Goal: Task Accomplishment & Management: Complete application form

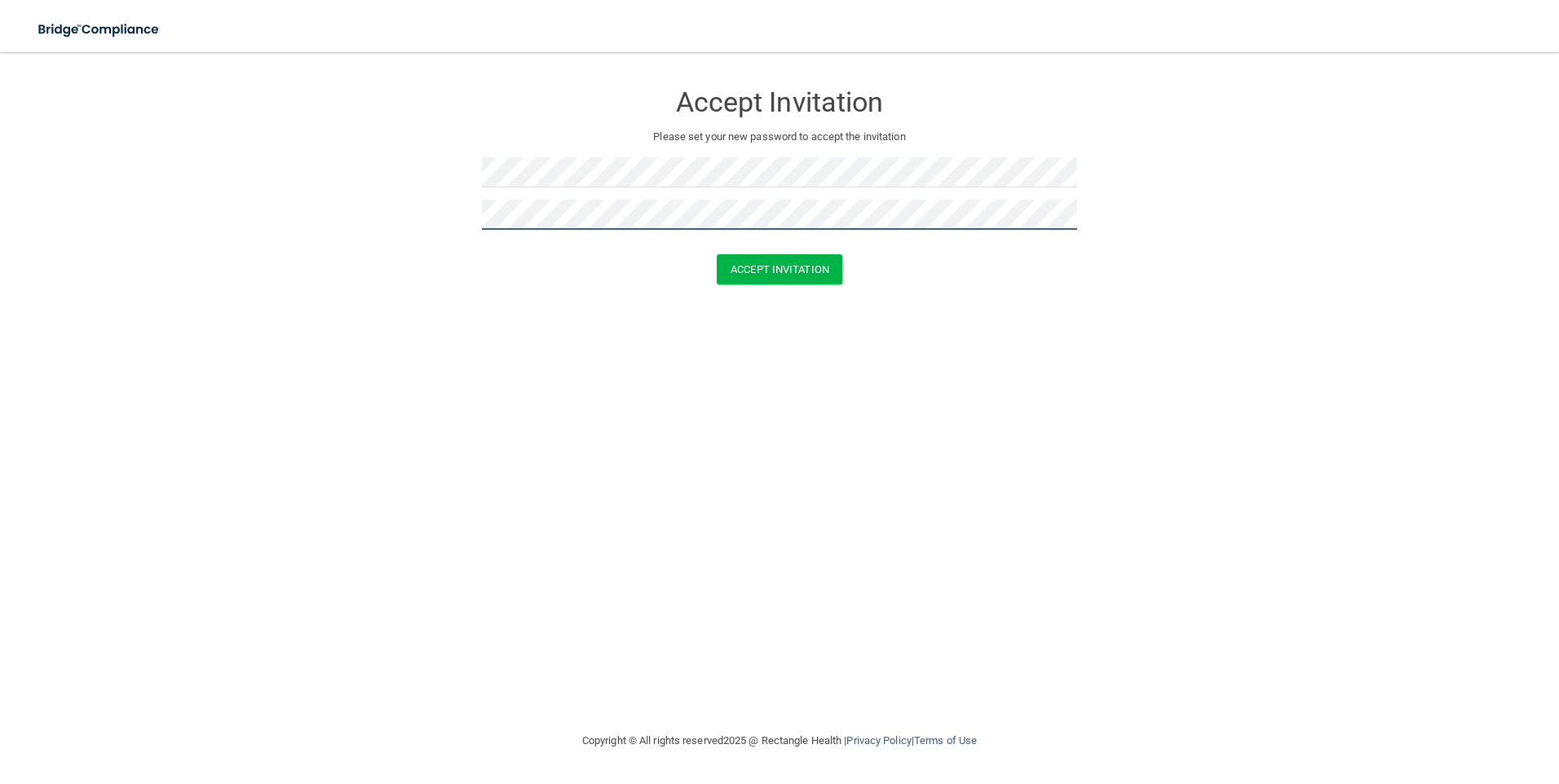
click at [717, 255] on button "Accept Invitation" at bounding box center [779, 269] width 125 height 30
click at [288, 237] on form "Accept Invitation Please set your new password to accept the invitation Token i…" at bounding box center [779, 197] width 1494 height 260
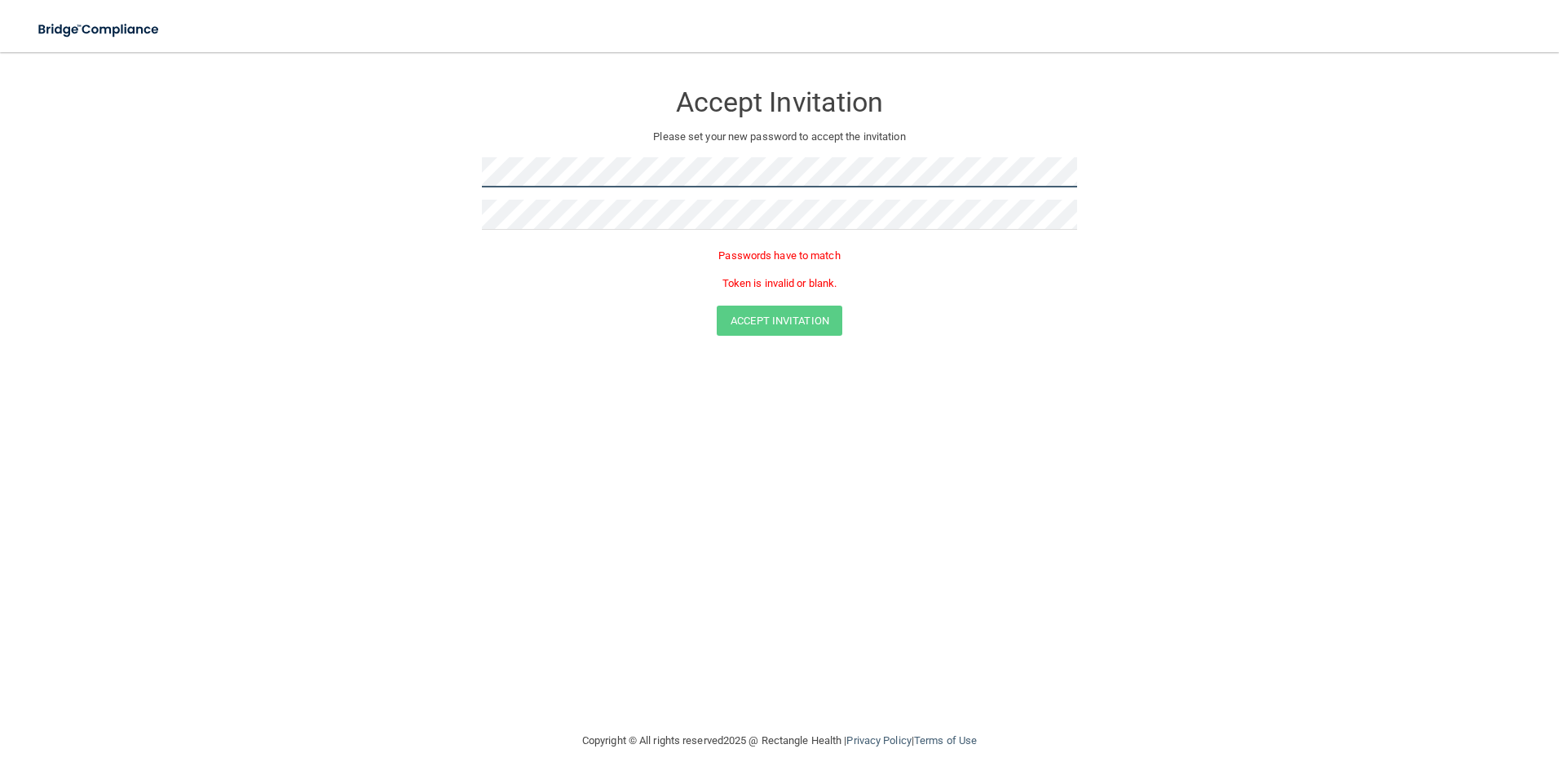
click at [278, 152] on form "Accept Invitation Please set your new password to accept the invitation Passwor…" at bounding box center [779, 211] width 1494 height 287
click at [545, 193] on div at bounding box center [779, 179] width 595 height 43
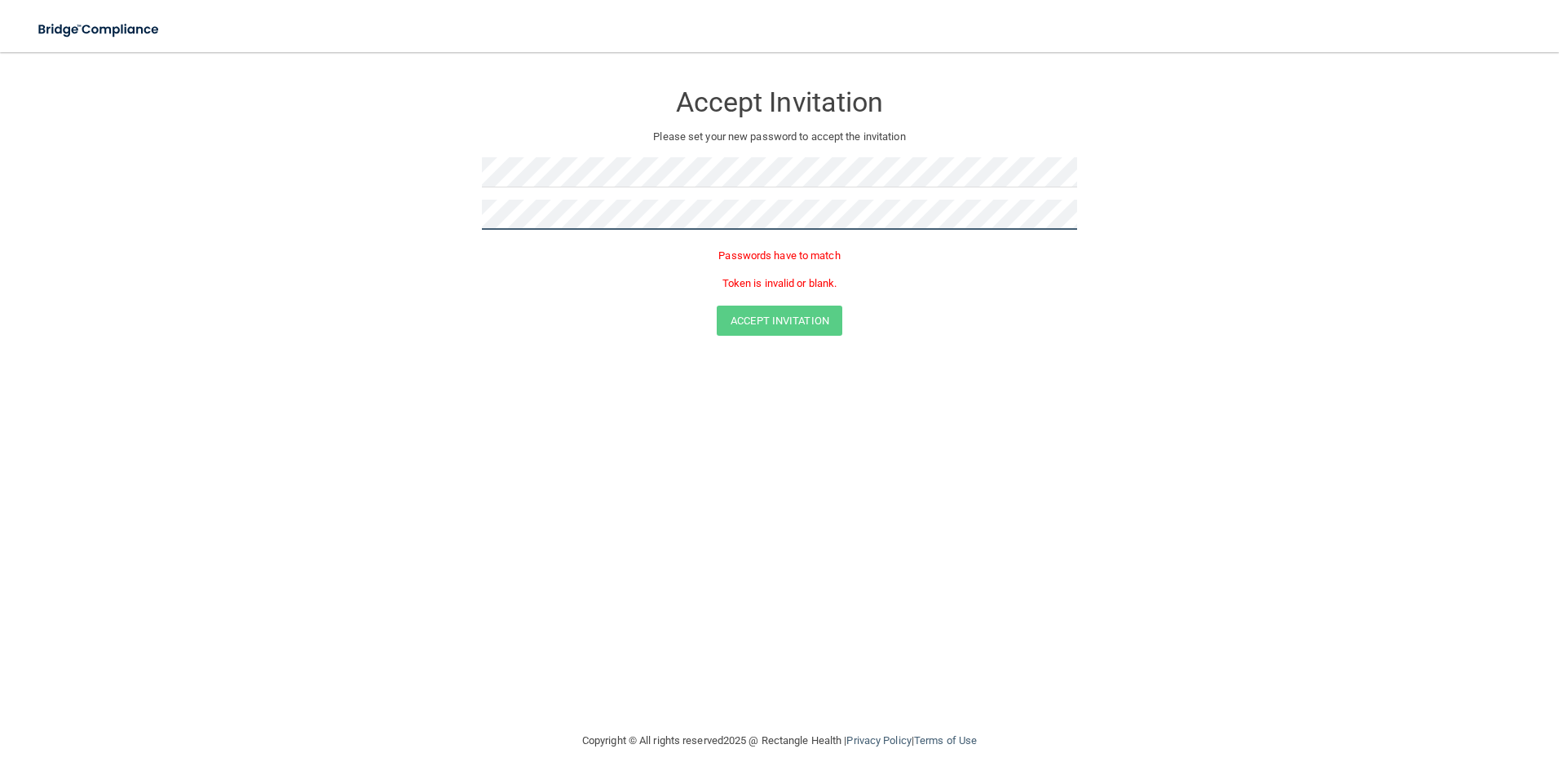
click at [570, 229] on div at bounding box center [779, 221] width 595 height 43
click at [717, 278] on button "Accept Invitation" at bounding box center [779, 293] width 125 height 30
drag, startPoint x: 570, startPoint y: 237, endPoint x: 375, endPoint y: 220, distance: 195.7
click at [375, 220] on form "Accept Invitation Please set your new password to accept the invitation Token i…" at bounding box center [779, 197] width 1494 height 260
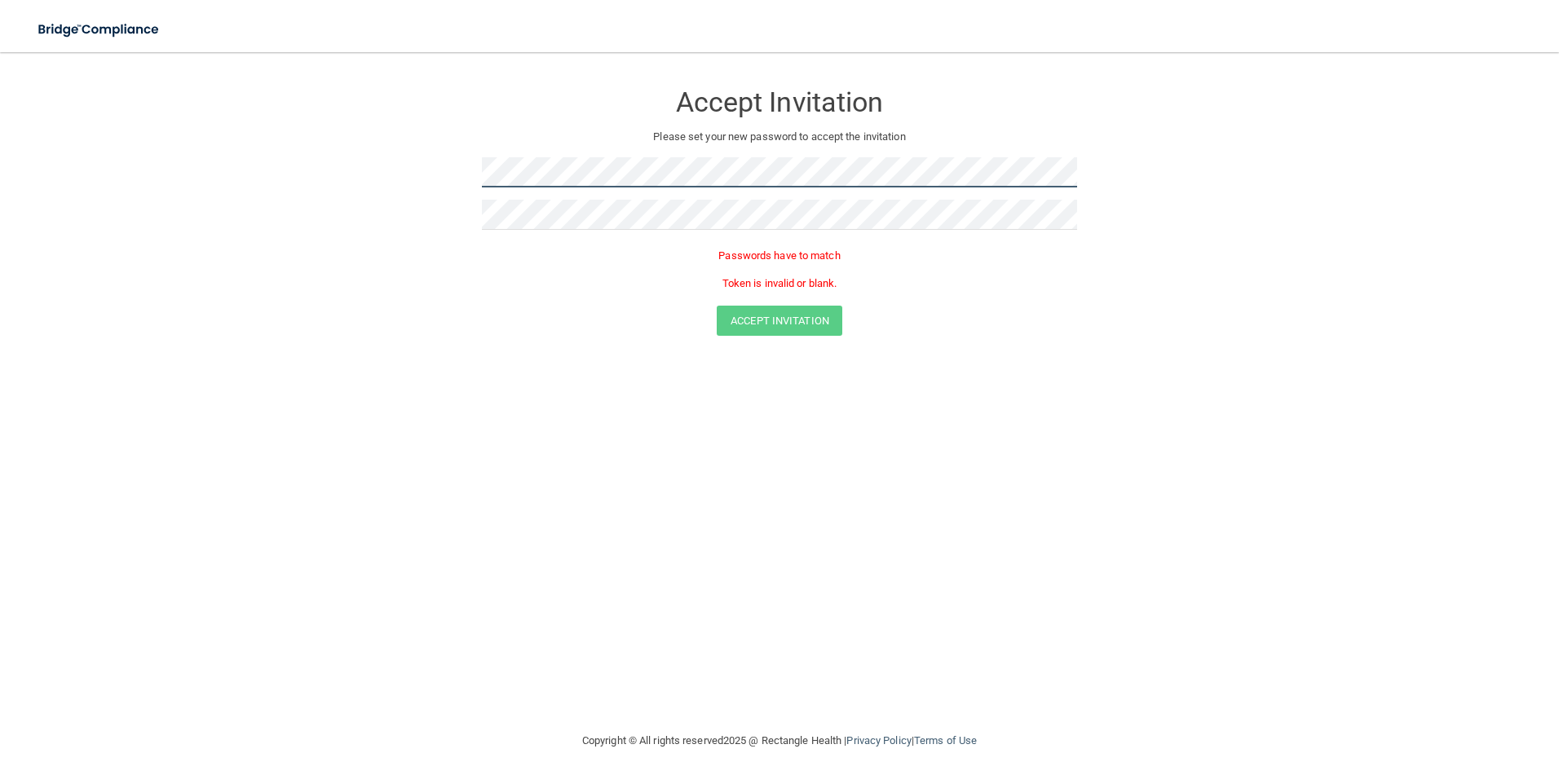
click at [277, 197] on form "Accept Invitation Please set your new password to accept the invitation Passwor…" at bounding box center [779, 211] width 1494 height 287
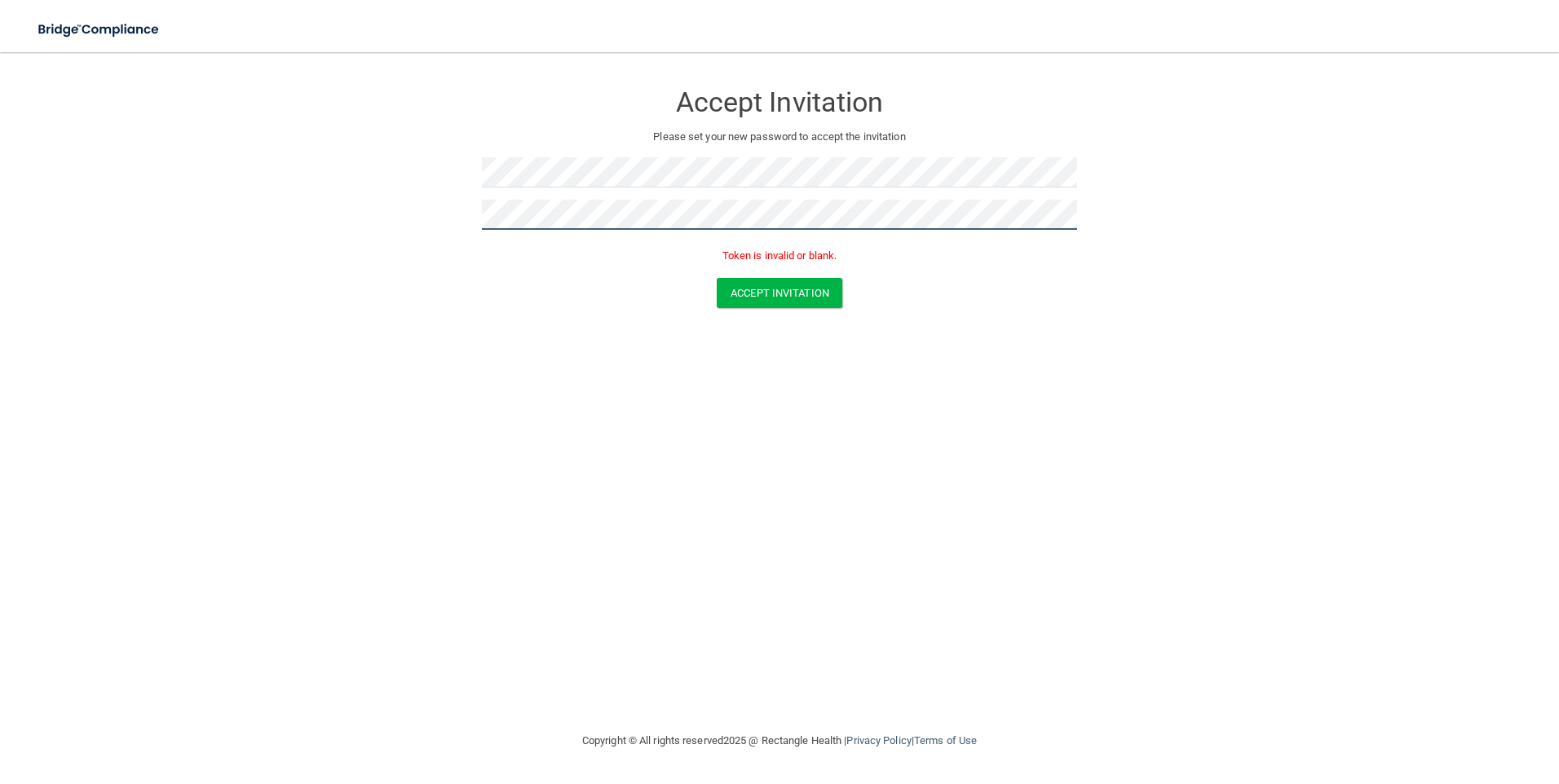
click at [717, 278] on button "Accept Invitation" at bounding box center [779, 293] width 125 height 30
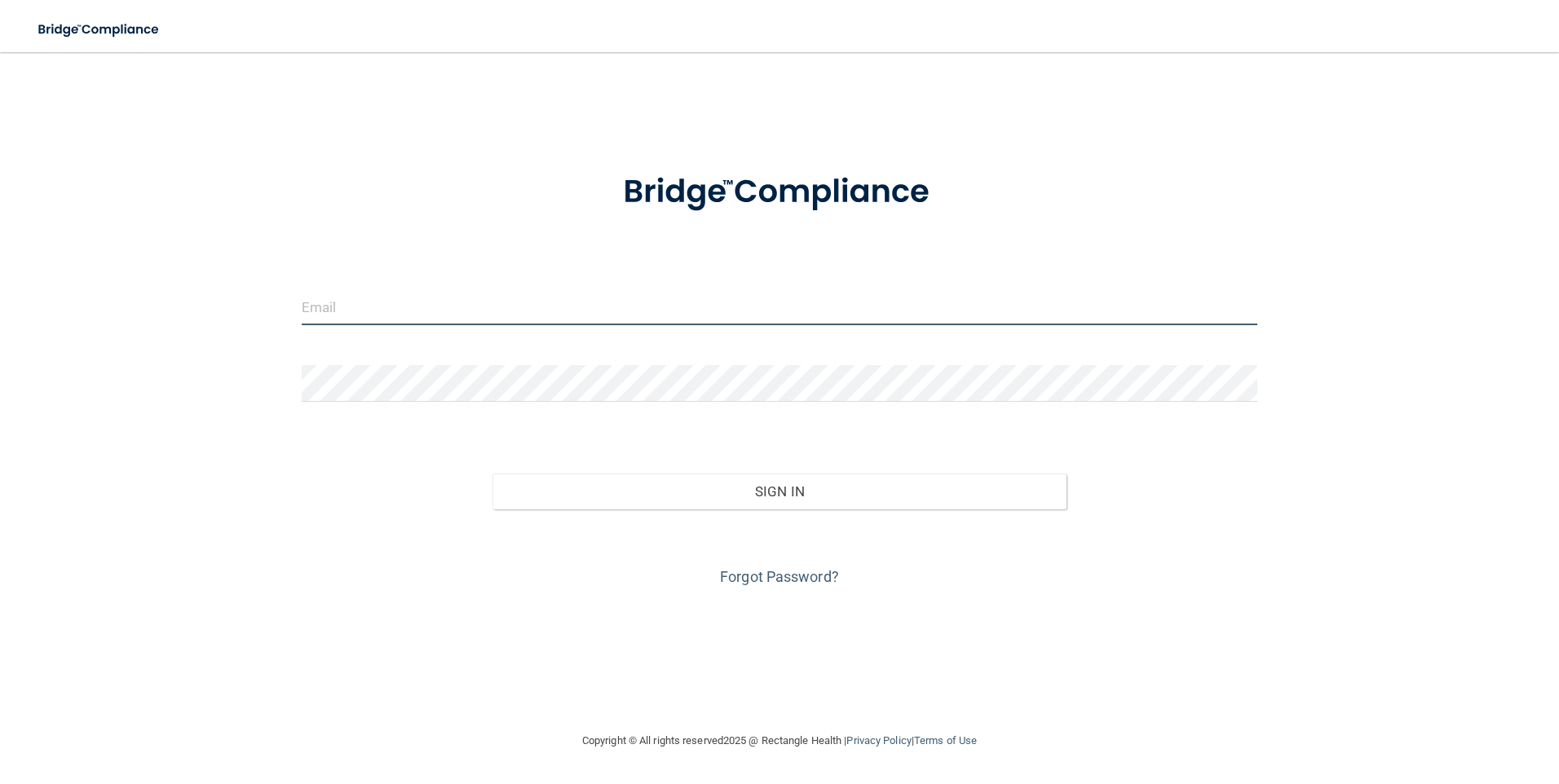
click at [421, 322] on input "email" at bounding box center [779, 306] width 956 height 37
type input "[EMAIL_ADDRESS][DOMAIN_NAME]"
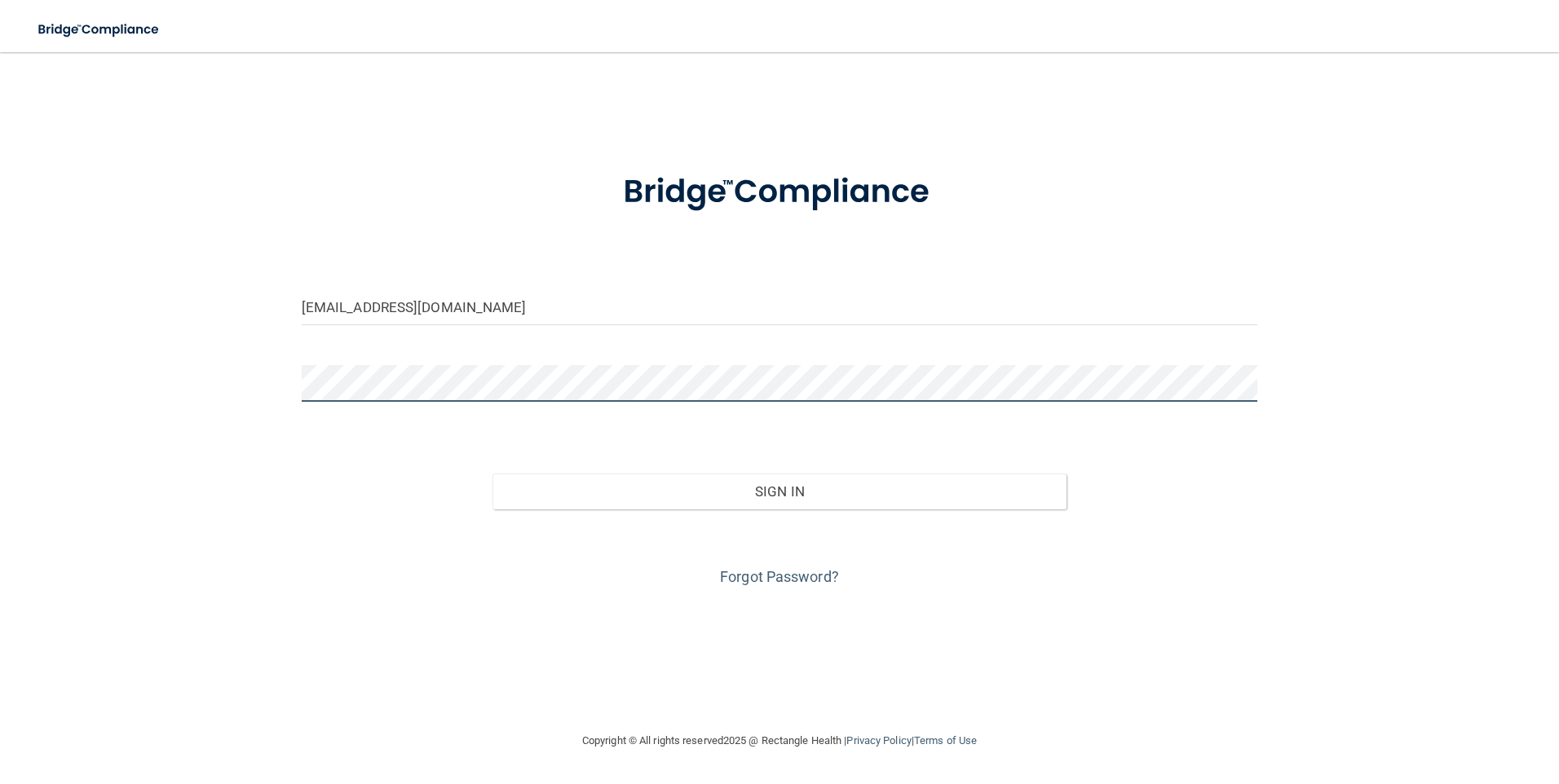
click at [492, 473] on button "Sign In" at bounding box center [779, 491] width 574 height 36
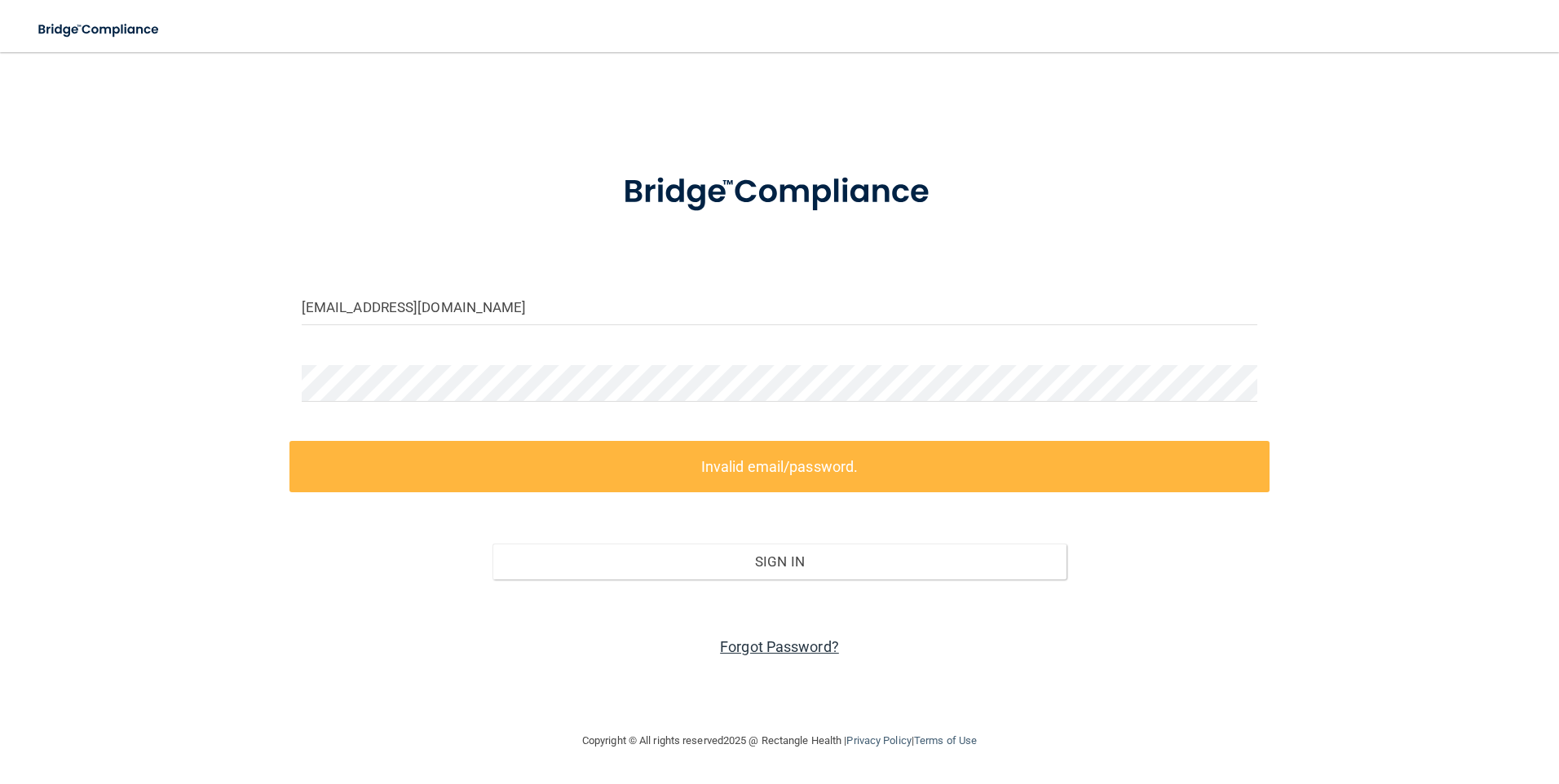
click at [806, 650] on link "Forgot Password?" at bounding box center [780, 647] width 119 height 17
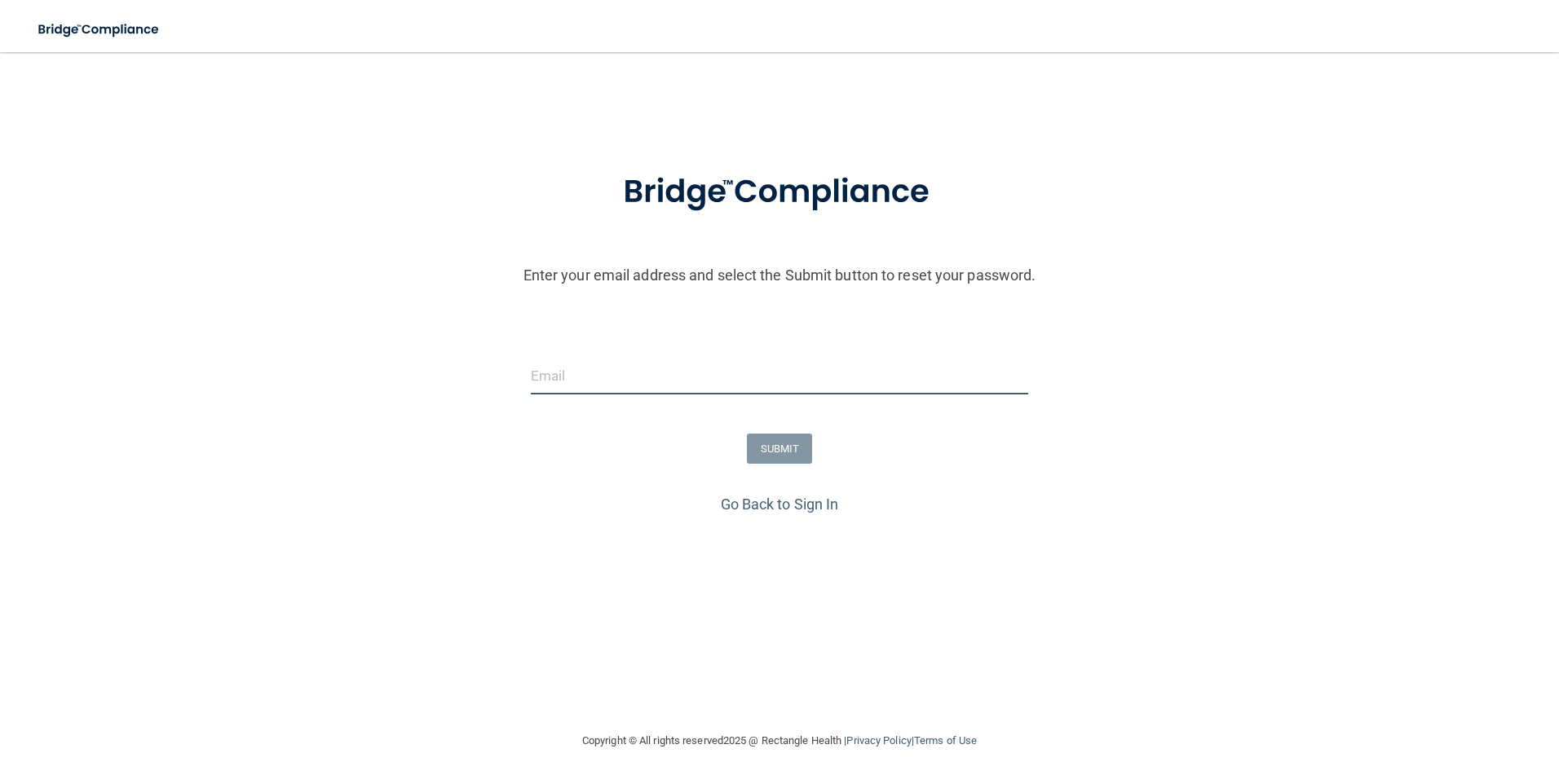
click at [570, 369] on input "email" at bounding box center [780, 375] width 498 height 37
type input "[EMAIL_ADDRESS][DOMAIN_NAME]"
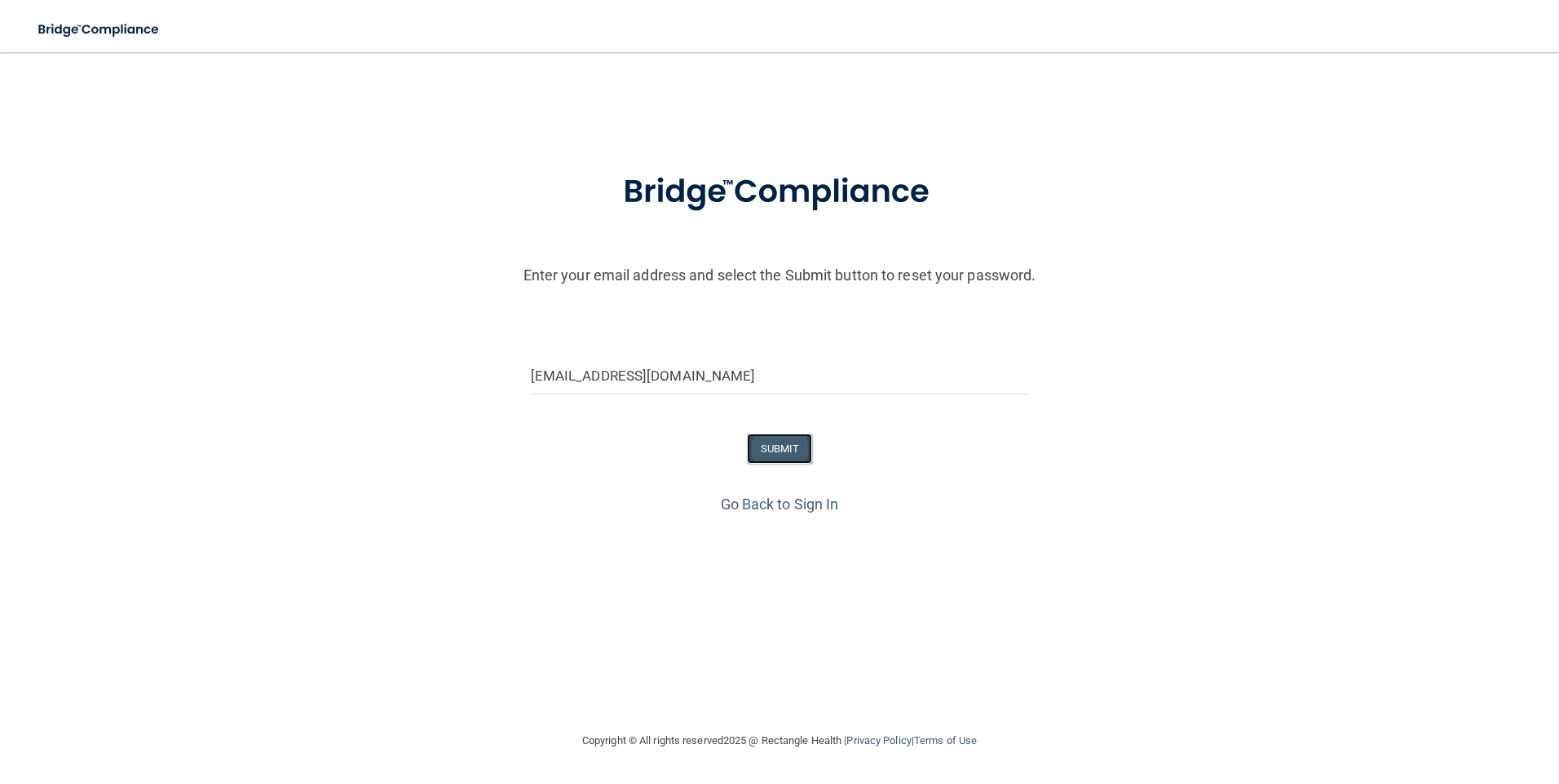
click at [780, 455] on button "SUBMIT" at bounding box center [780, 449] width 66 height 30
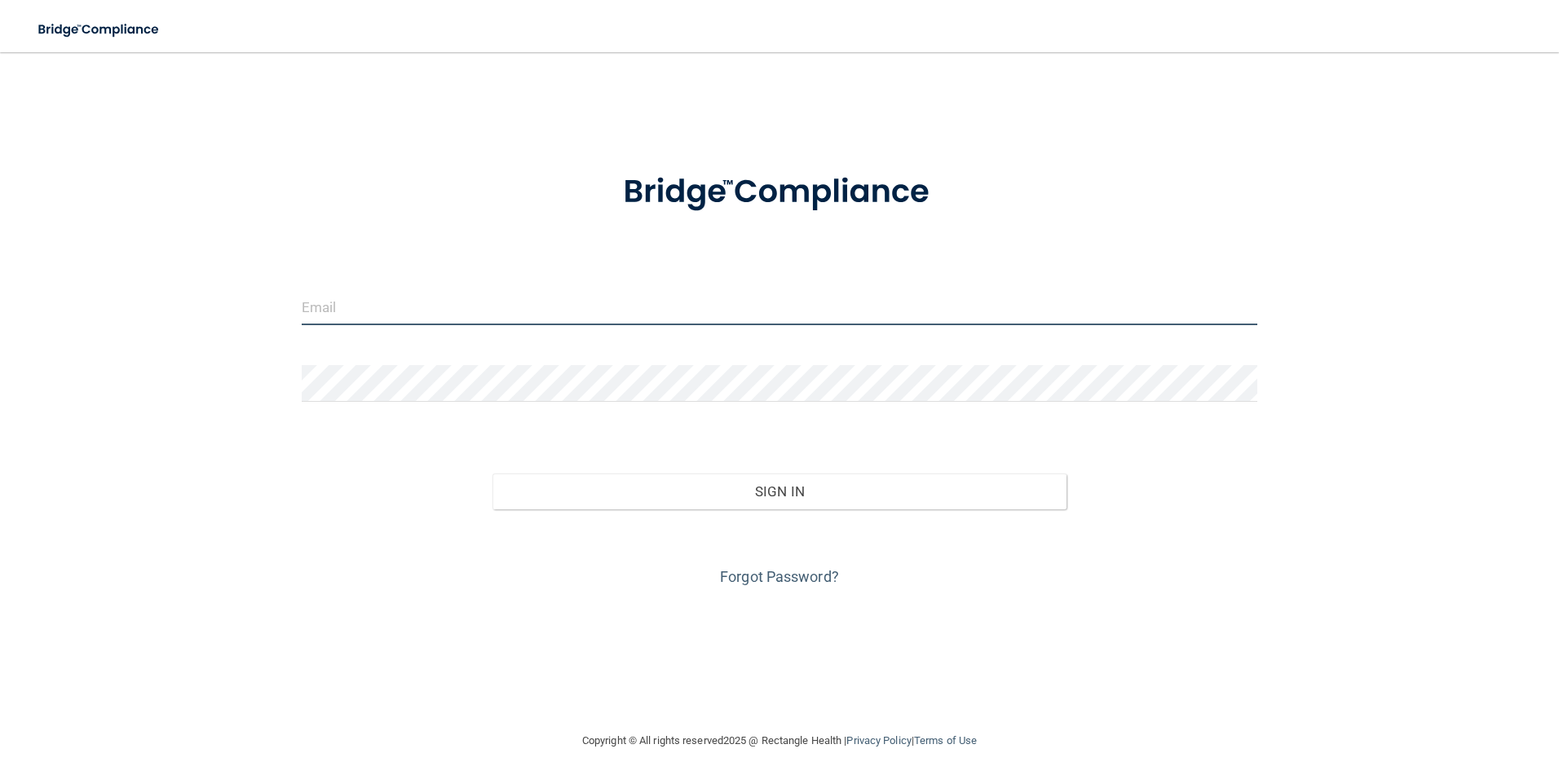
click at [414, 320] on input "email" at bounding box center [779, 306] width 956 height 37
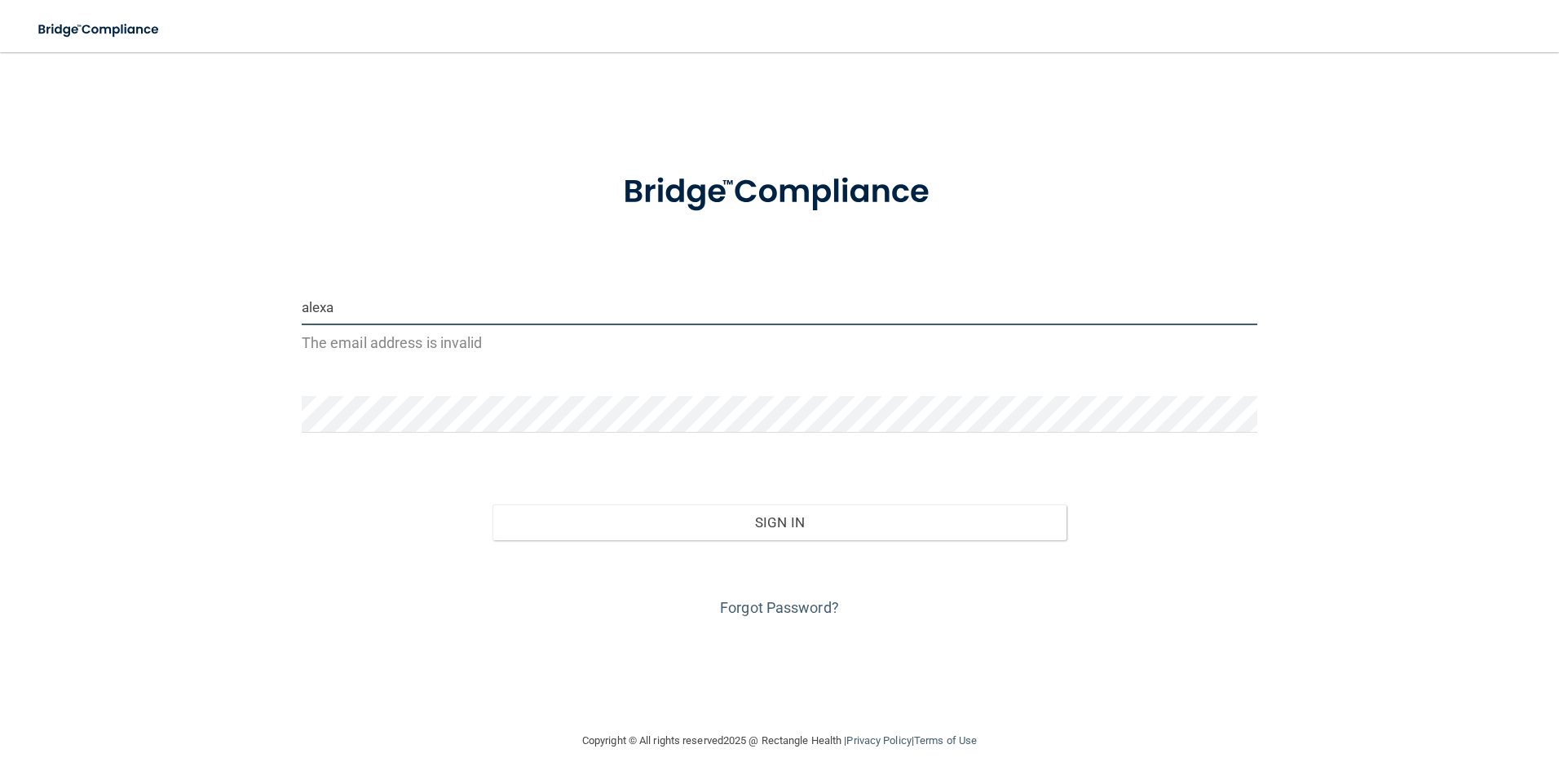
type input "[EMAIL_ADDRESS][DOMAIN_NAME]"
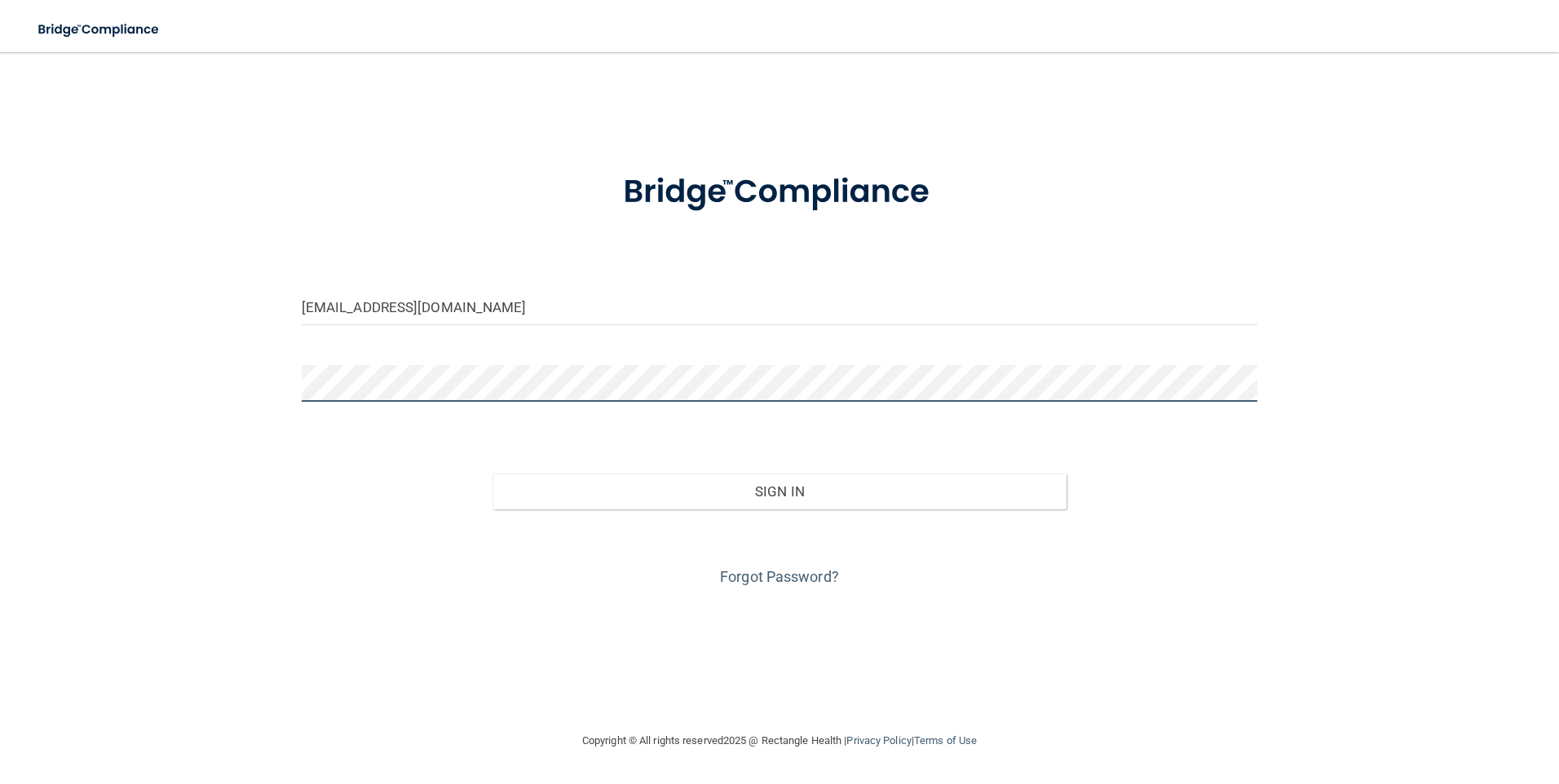
click at [492, 473] on button "Sign In" at bounding box center [779, 491] width 574 height 36
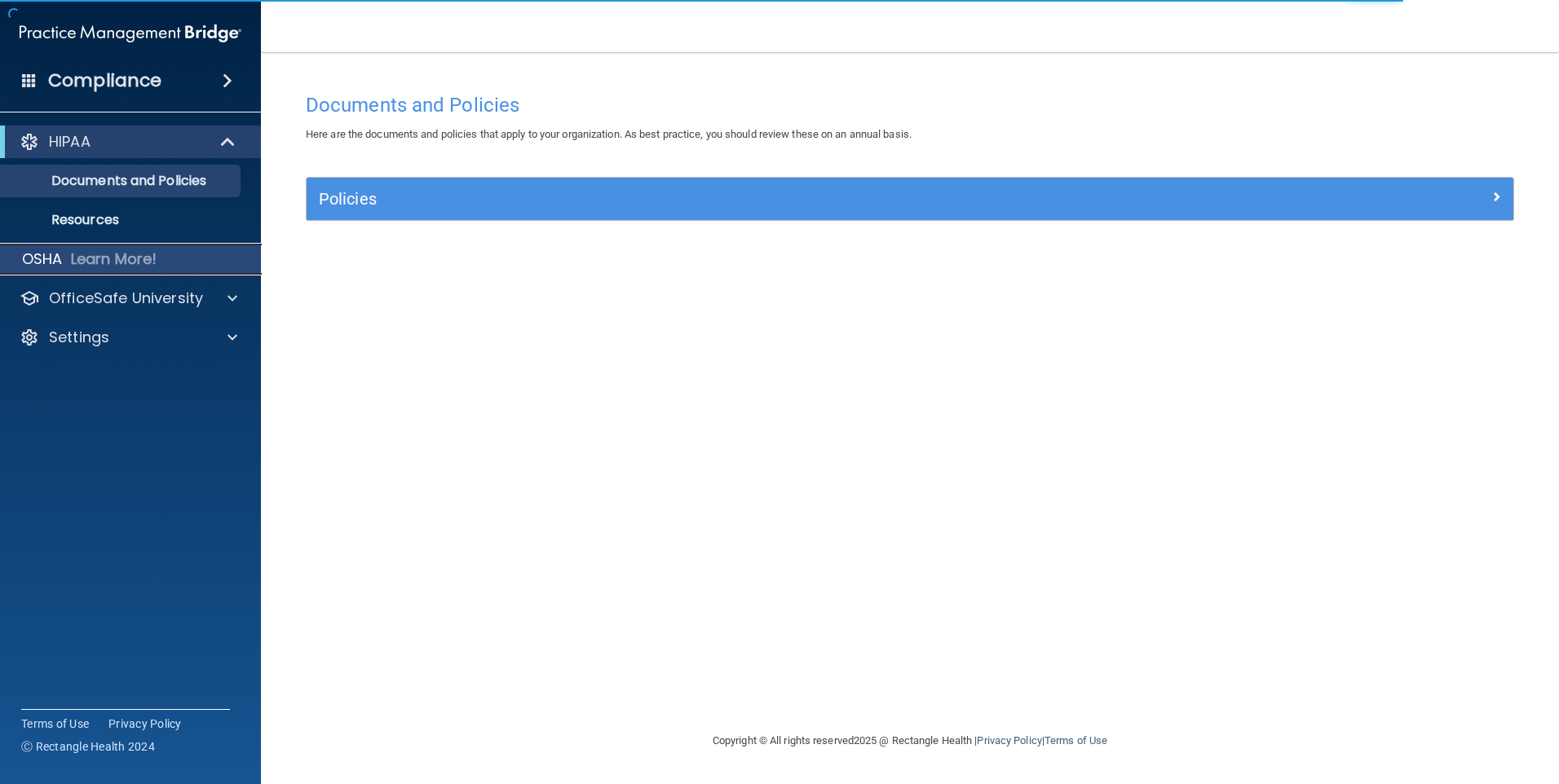
click at [224, 275] on div "OSHA Learn More!" at bounding box center [131, 259] width 286 height 32
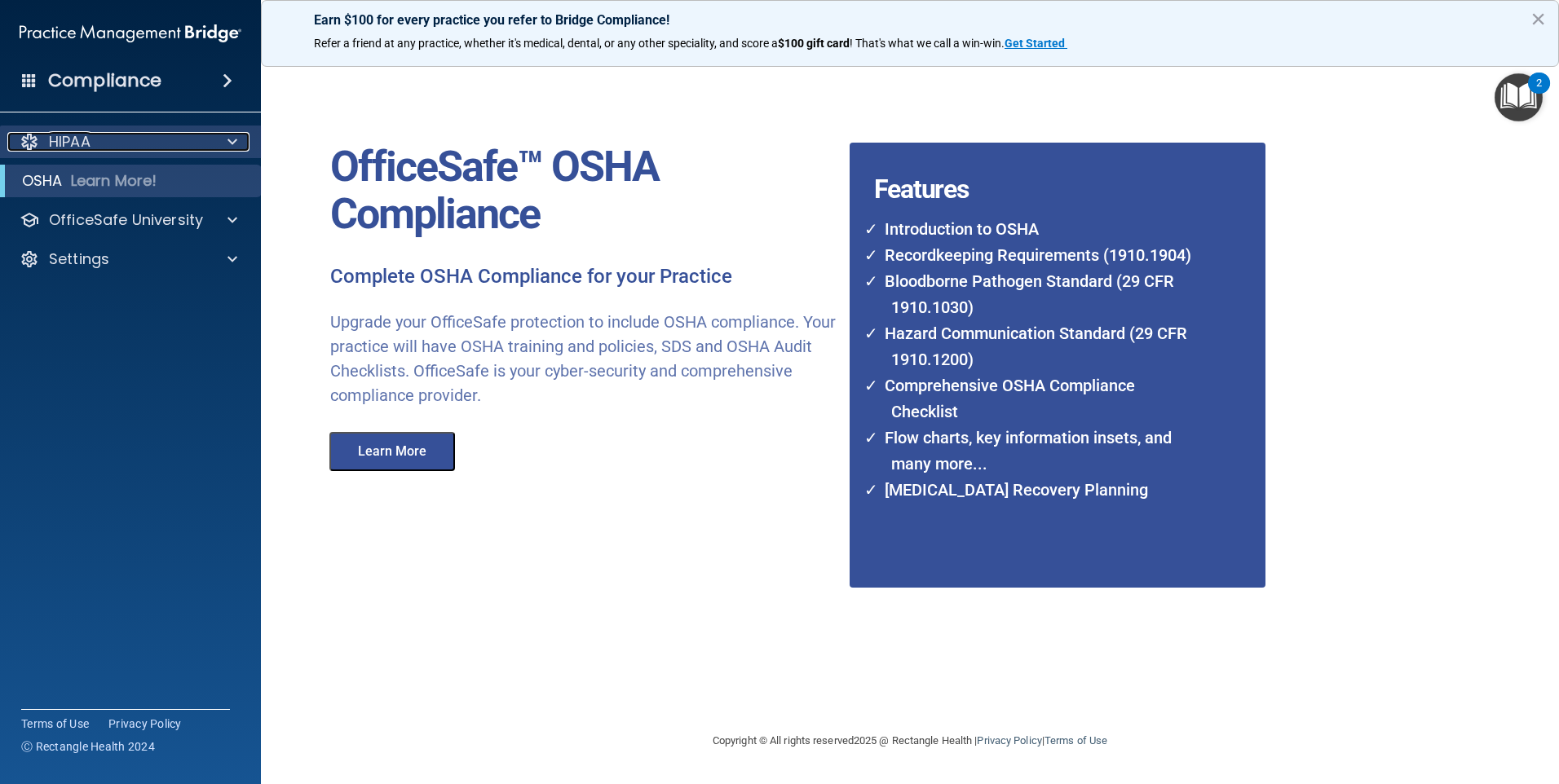
click at [247, 142] on div at bounding box center [230, 141] width 41 height 20
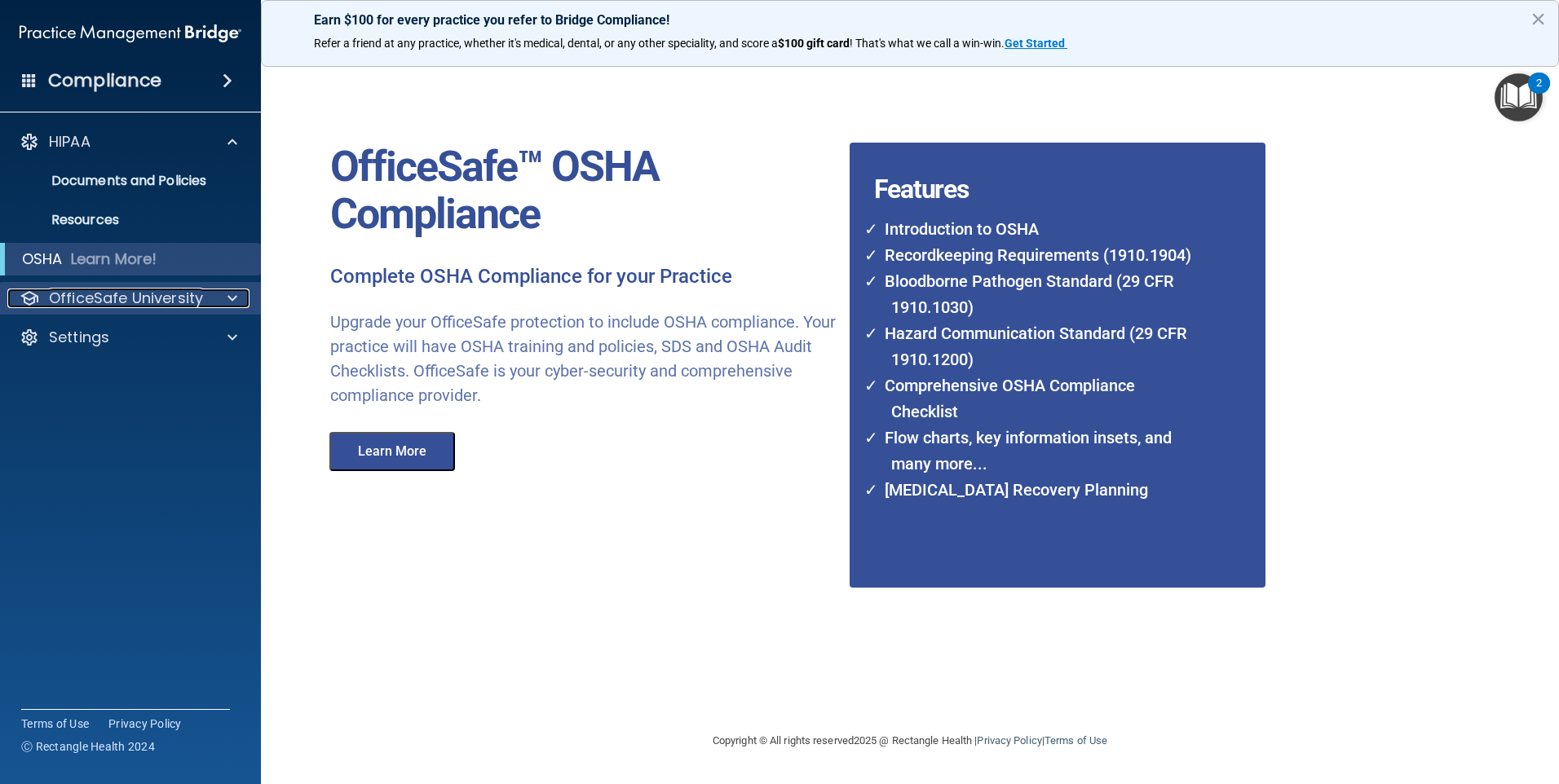
click at [236, 300] on span at bounding box center [232, 298] width 9 height 20
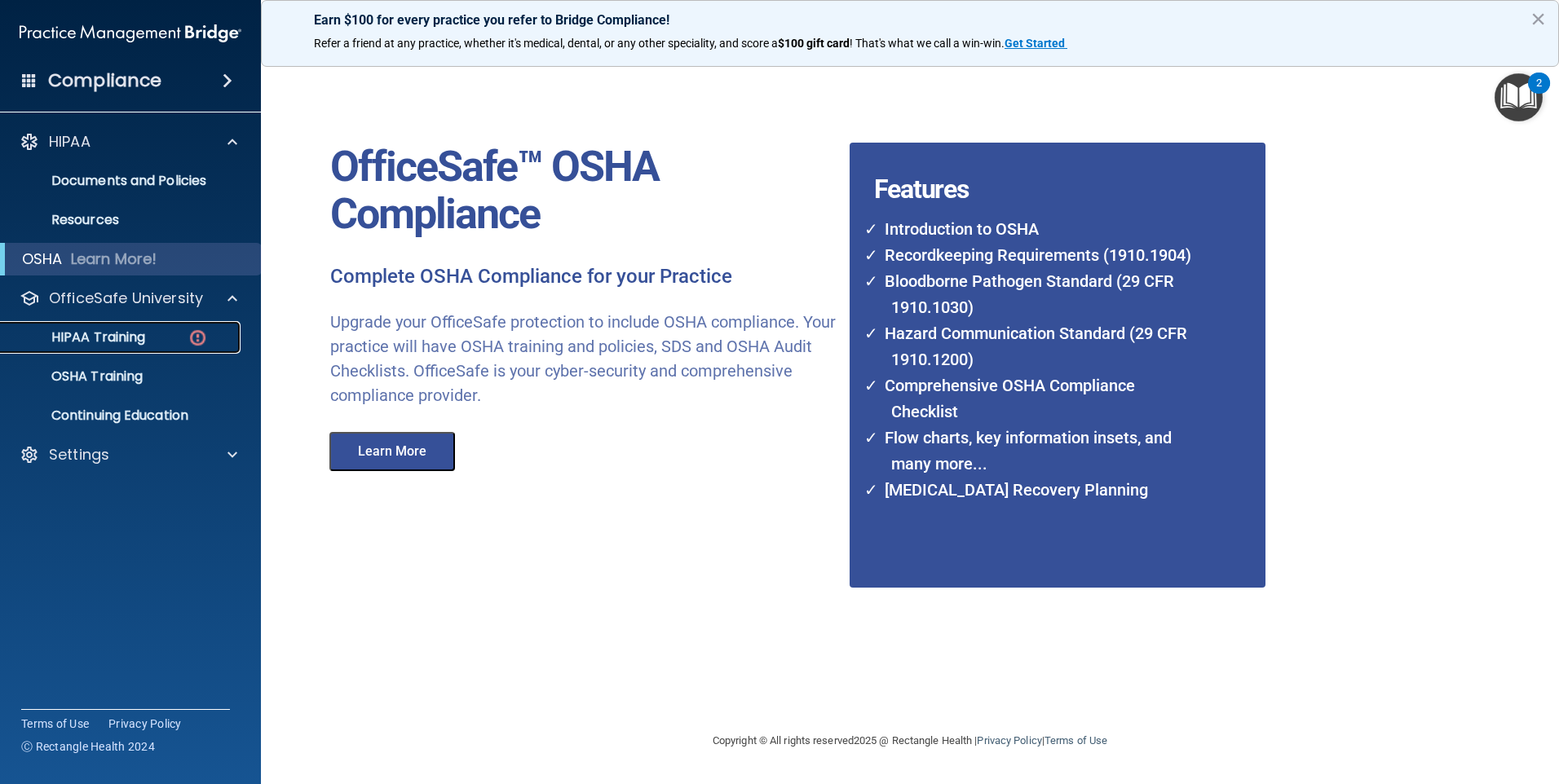
click at [129, 338] on p "HIPAA Training" at bounding box center [77, 337] width 135 height 16
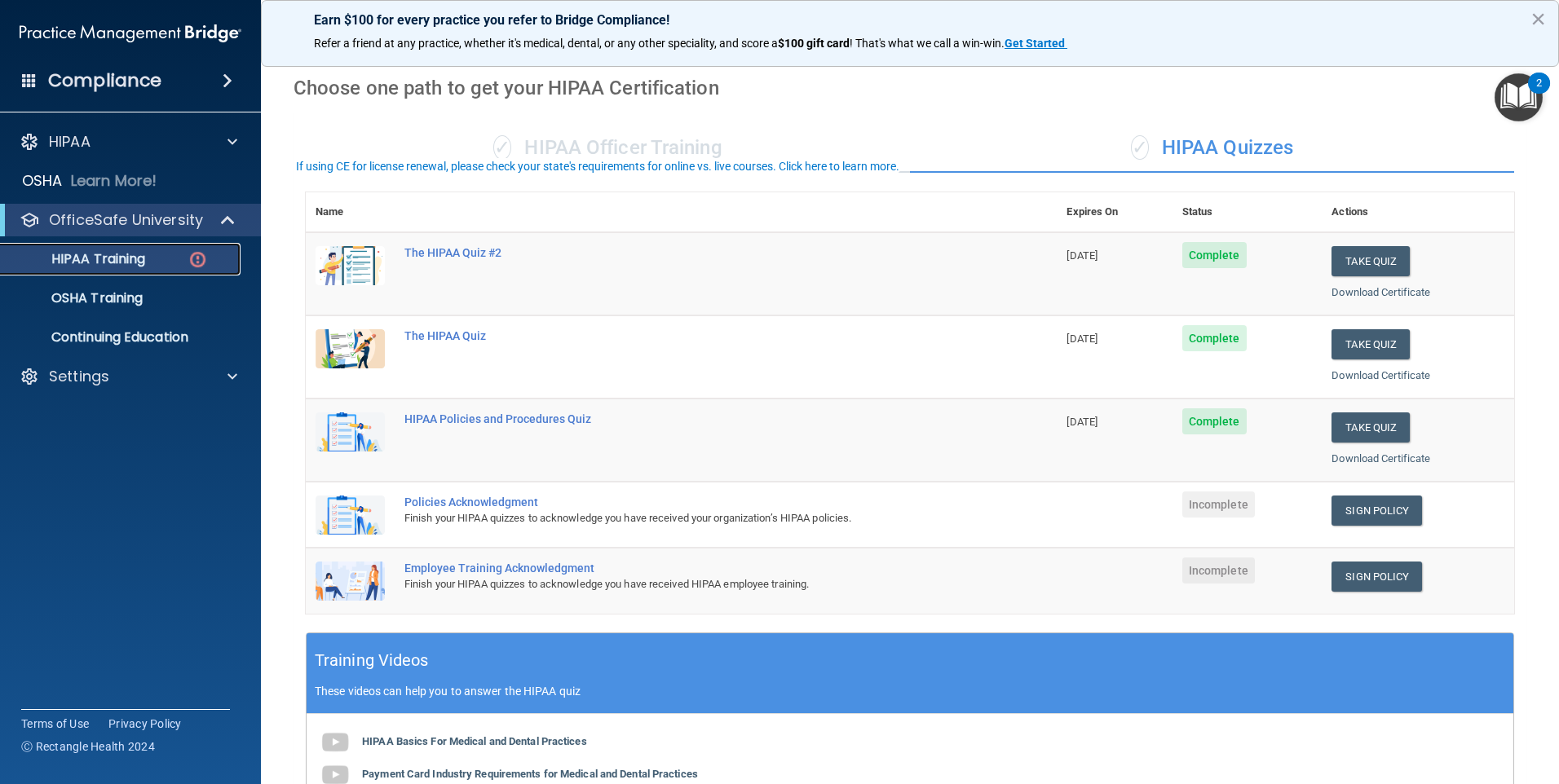
scroll to position [82, 0]
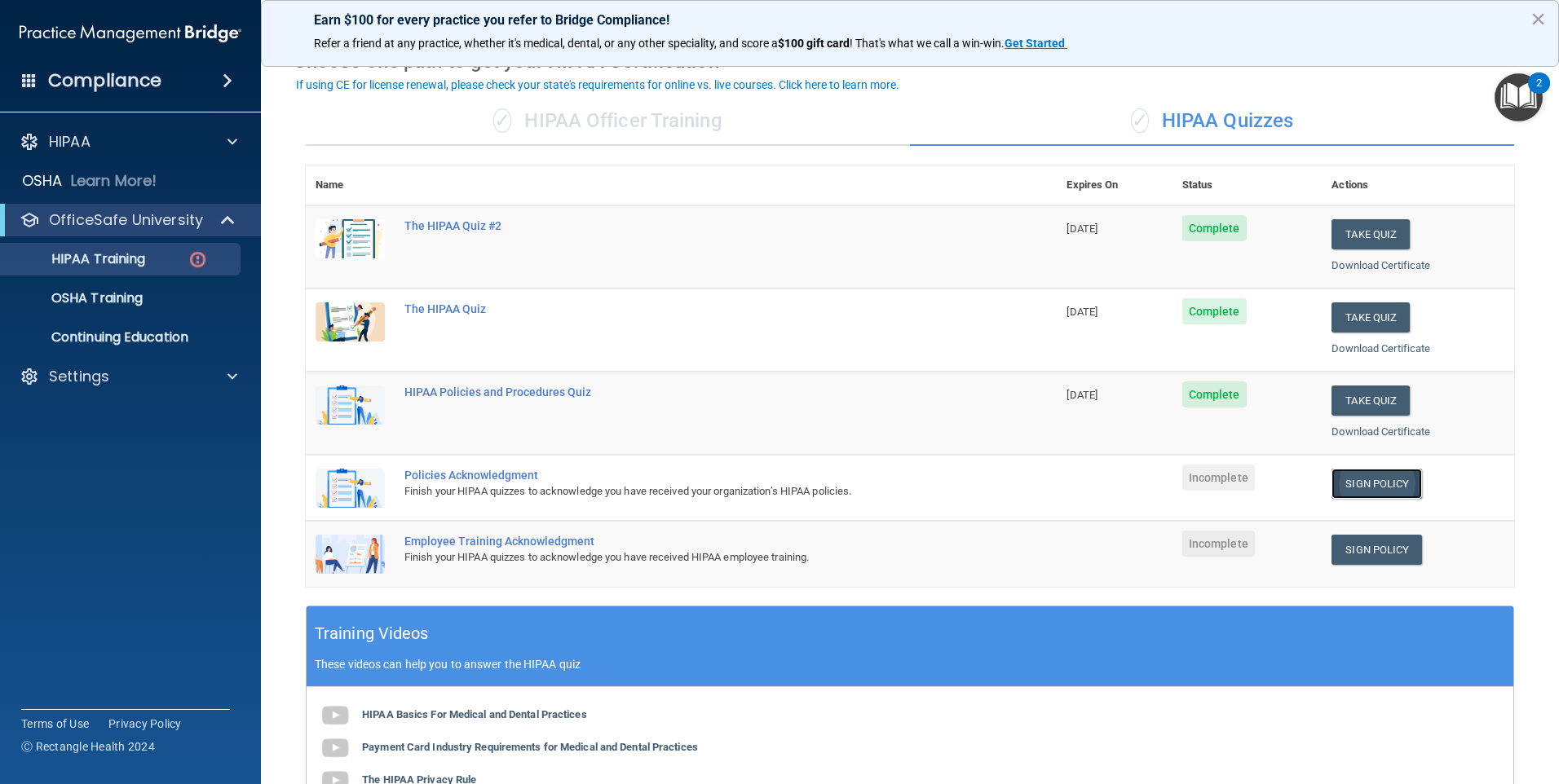
click at [1368, 484] on link "Sign Policy" at bounding box center [1377, 484] width 90 height 30
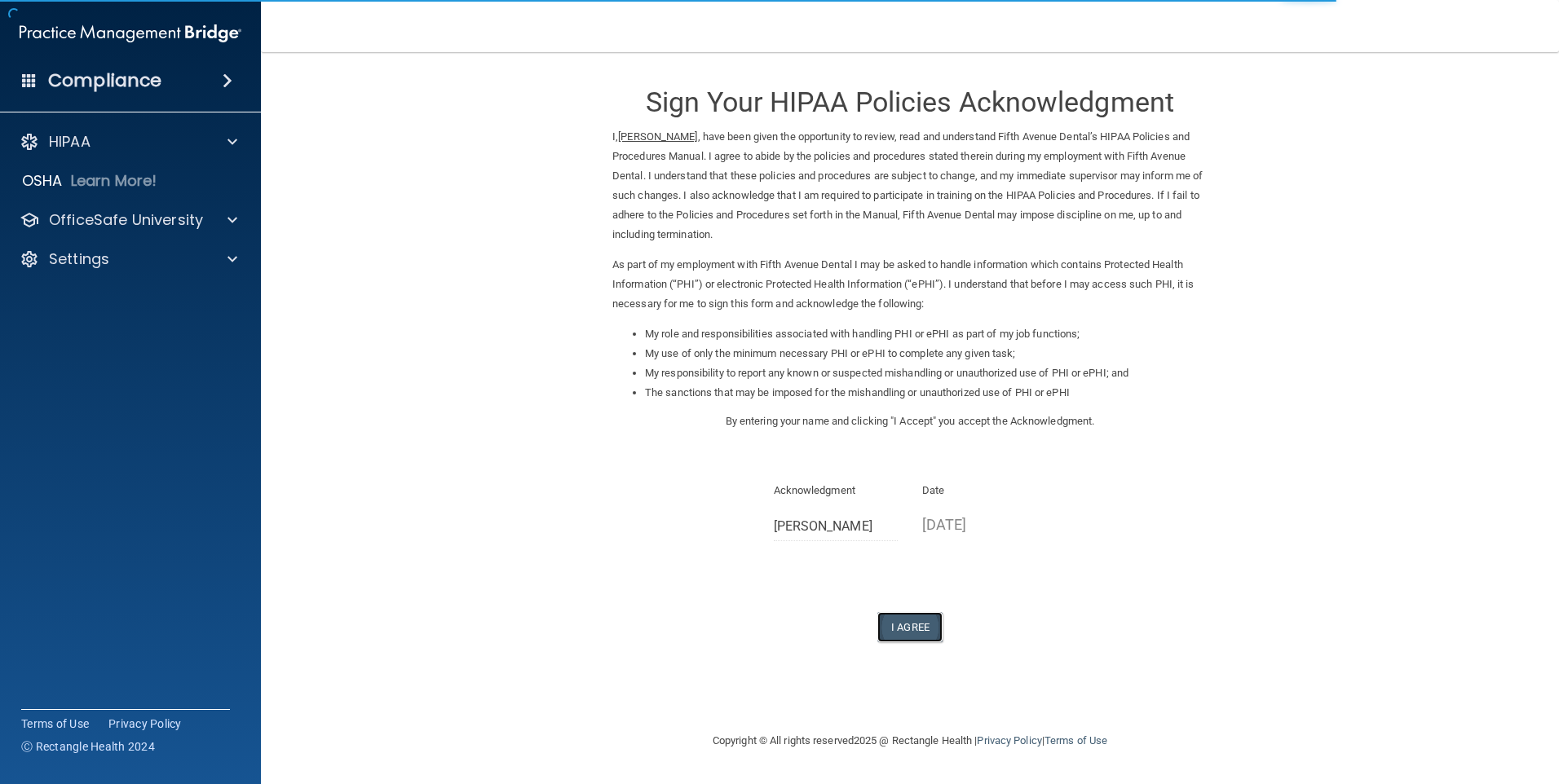
click at [914, 617] on button "I Agree" at bounding box center [910, 627] width 66 height 30
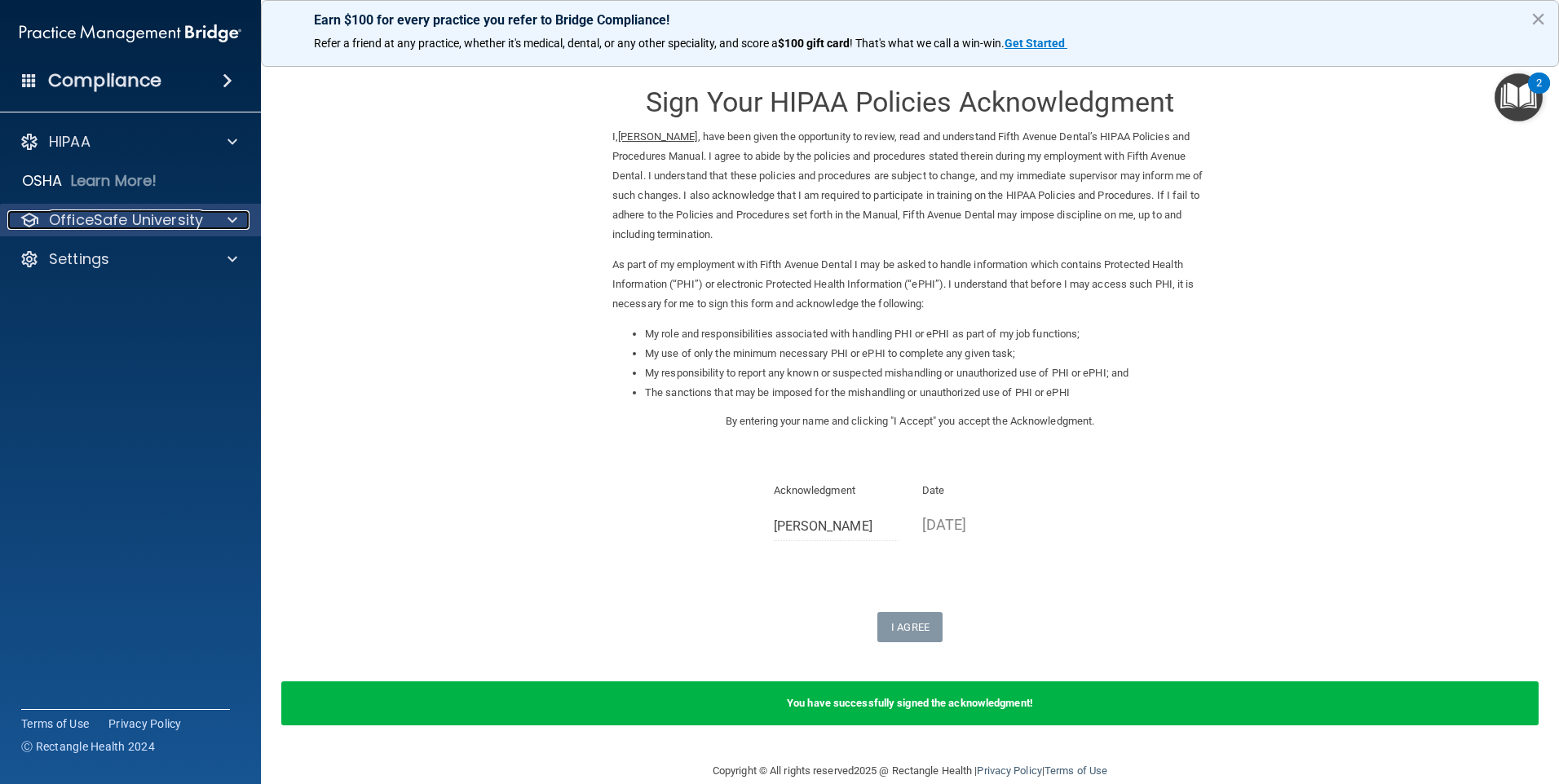
click at [233, 219] on span at bounding box center [232, 220] width 9 height 20
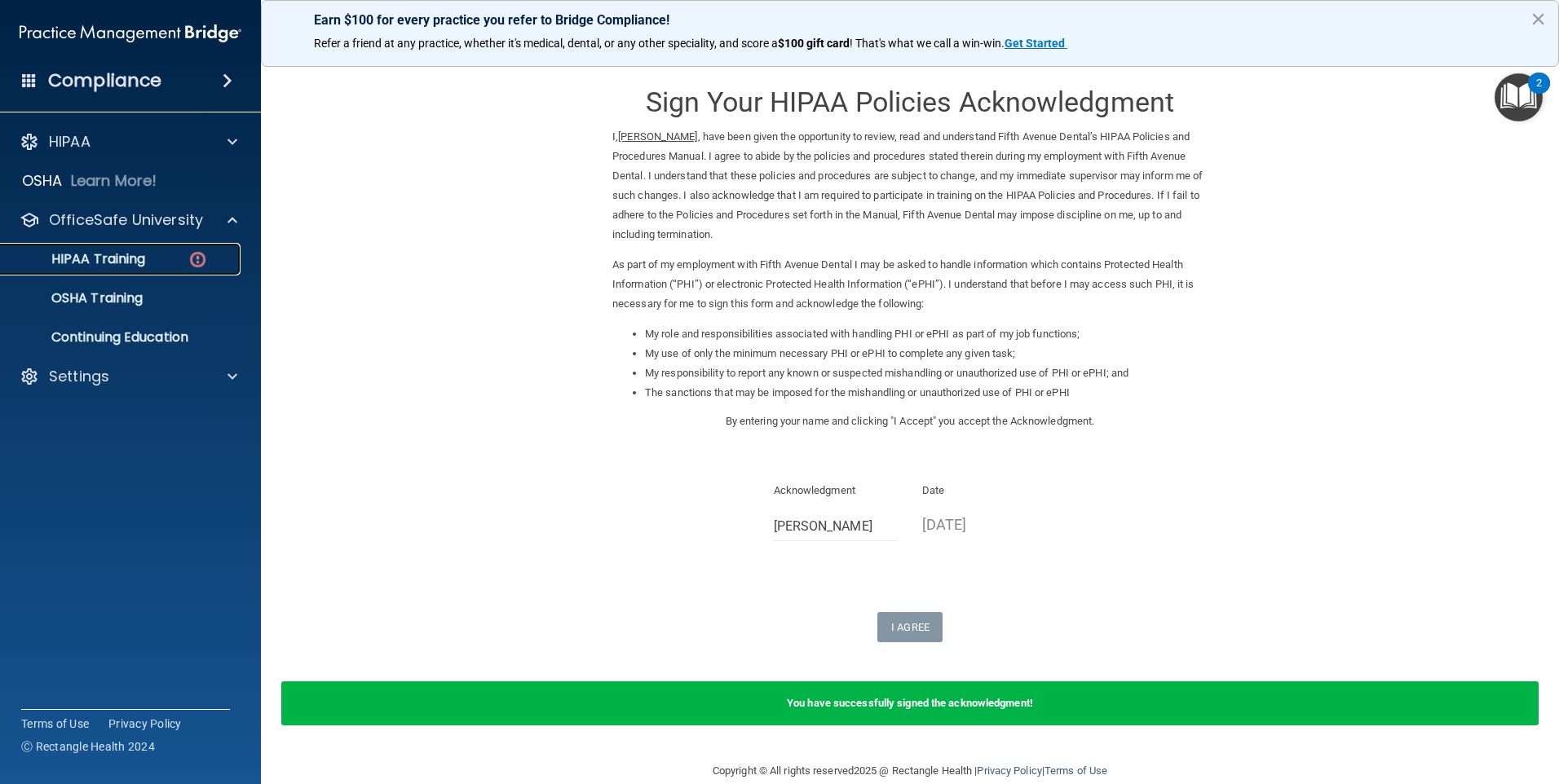
click at [145, 266] on p "HIPAA Training" at bounding box center [77, 259] width 135 height 16
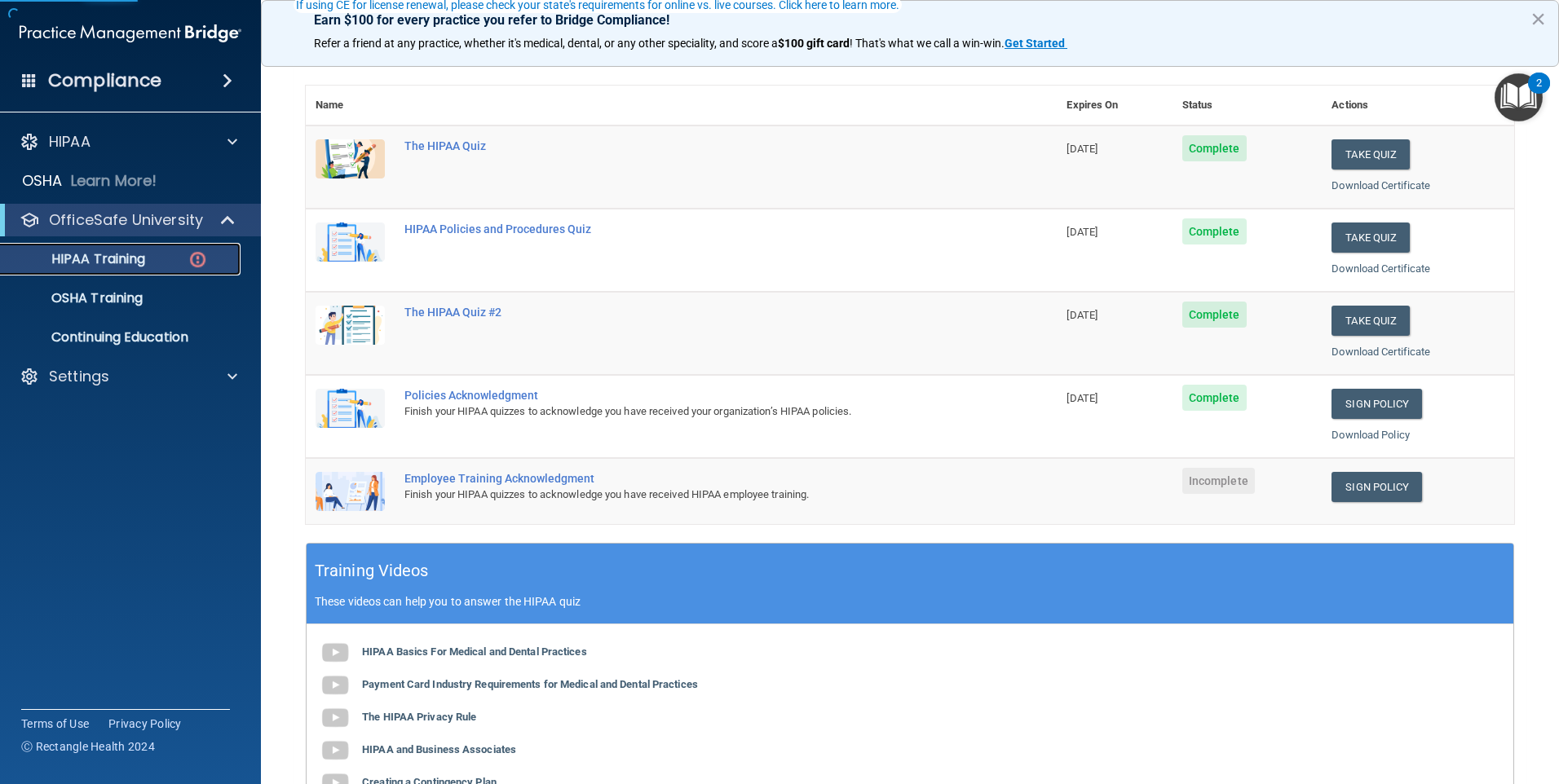
scroll to position [163, 0]
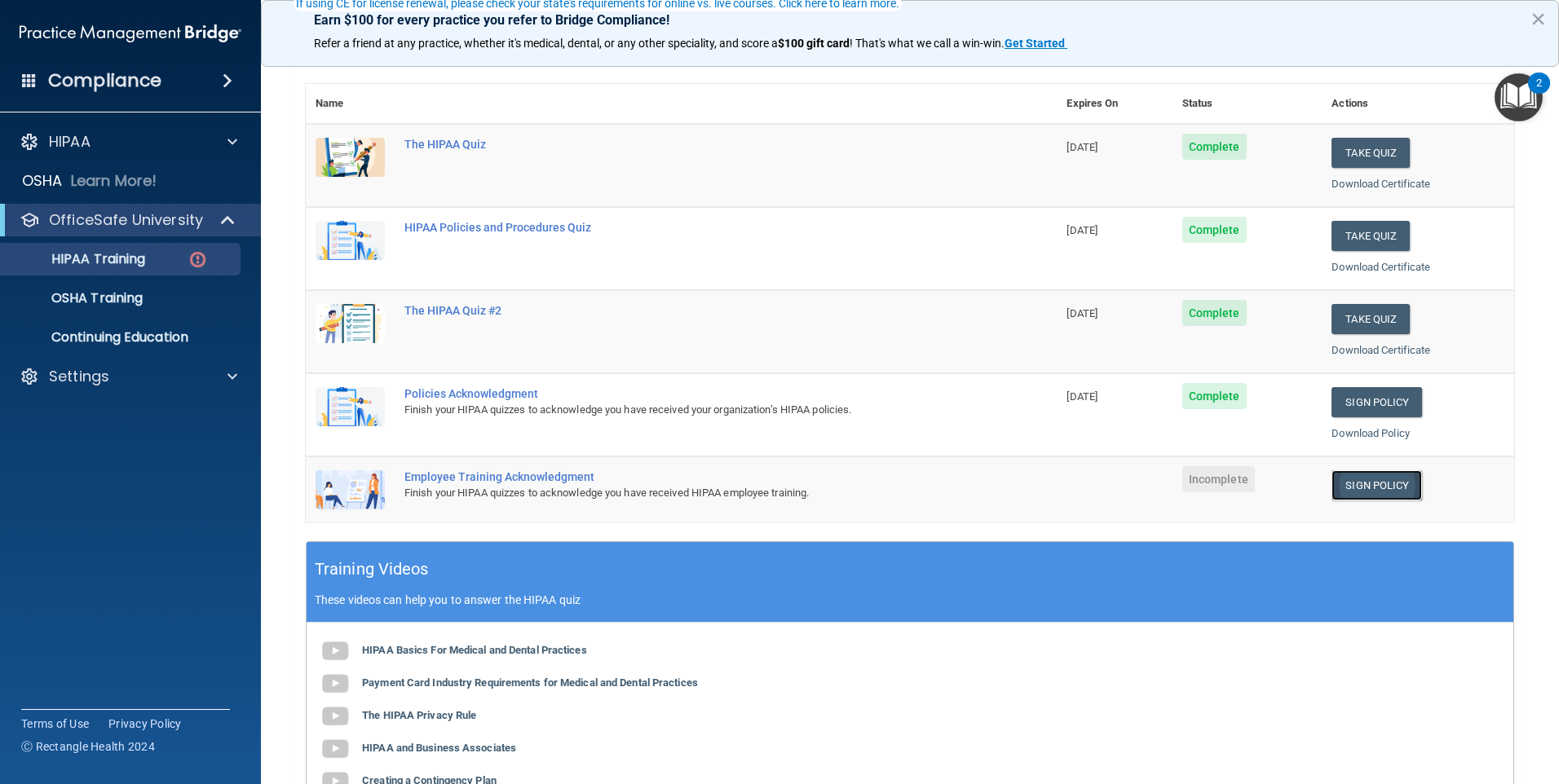
click at [1348, 481] on link "Sign Policy" at bounding box center [1377, 485] width 90 height 30
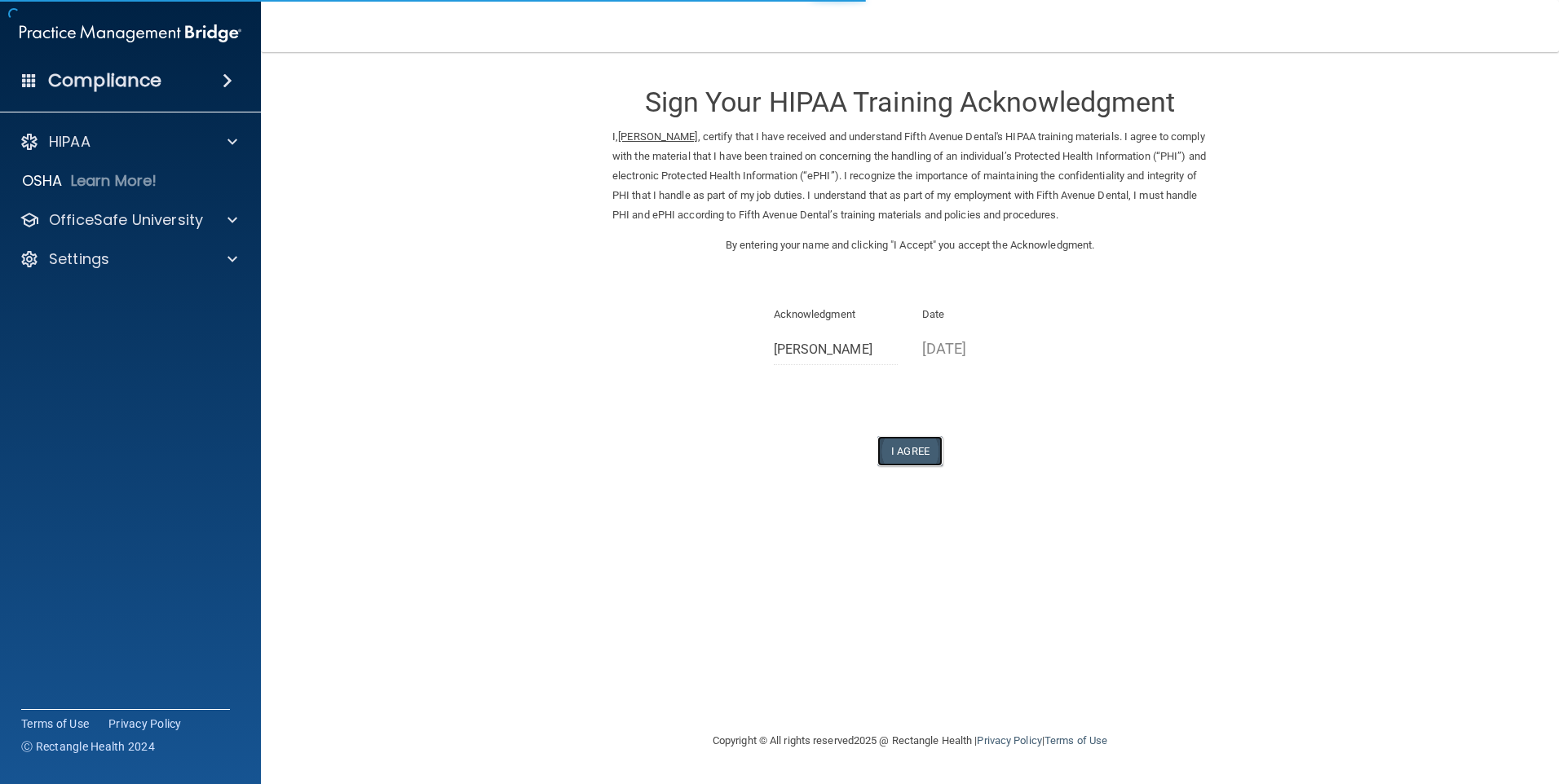
click at [906, 447] on button "I Agree" at bounding box center [910, 450] width 66 height 30
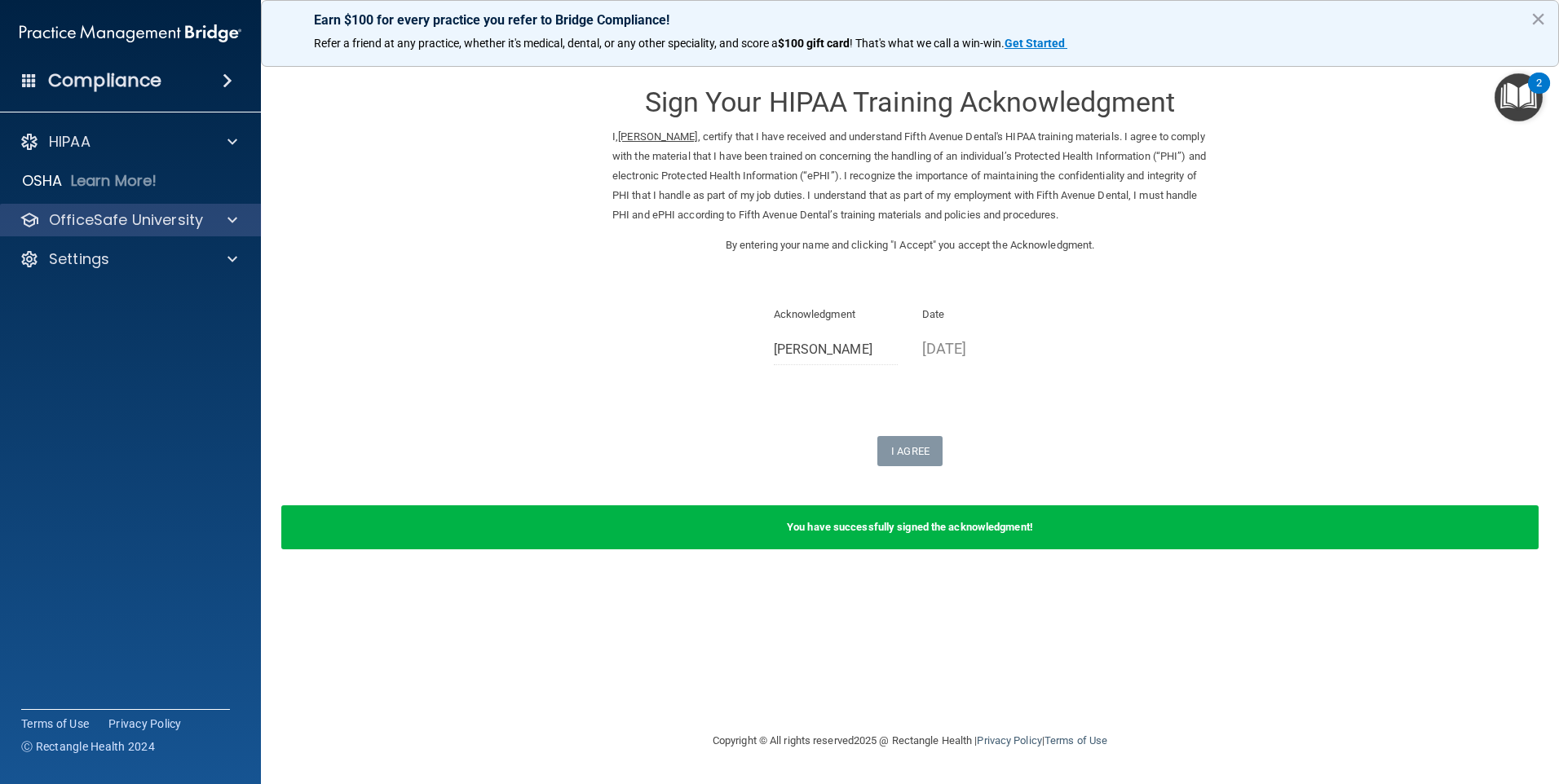
click at [192, 204] on div "OfficeSafe University" at bounding box center [130, 220] width 261 height 32
click at [235, 222] on span at bounding box center [232, 220] width 9 height 20
